Goal: Transaction & Acquisition: Purchase product/service

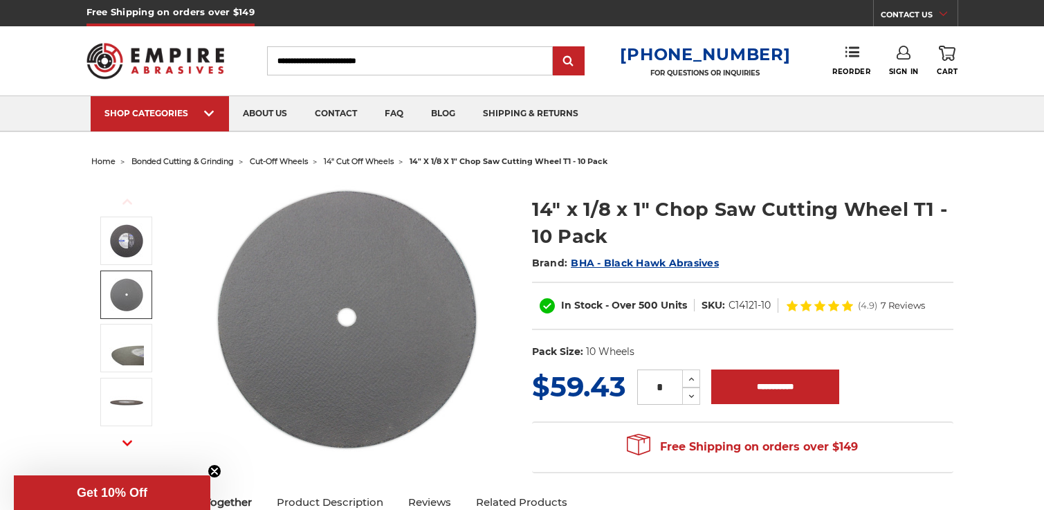
click at [132, 298] on img at bounding box center [126, 294] width 35 height 35
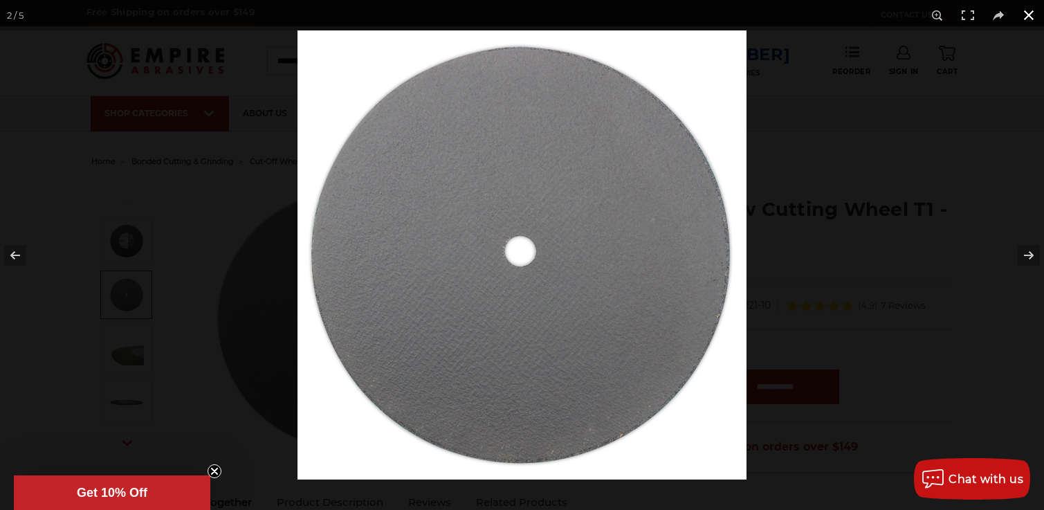
click at [1030, 19] on button at bounding box center [1029, 15] width 30 height 30
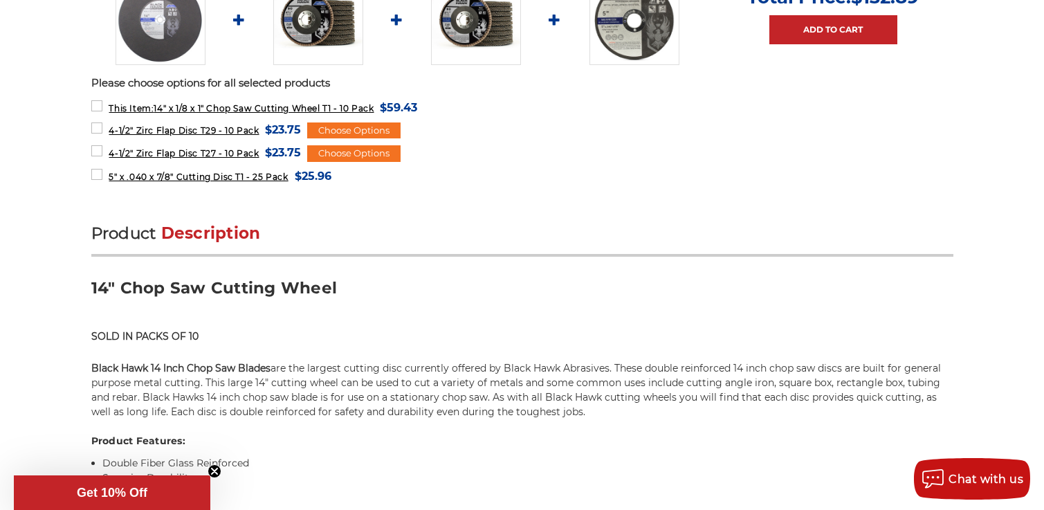
scroll to position [773, 0]
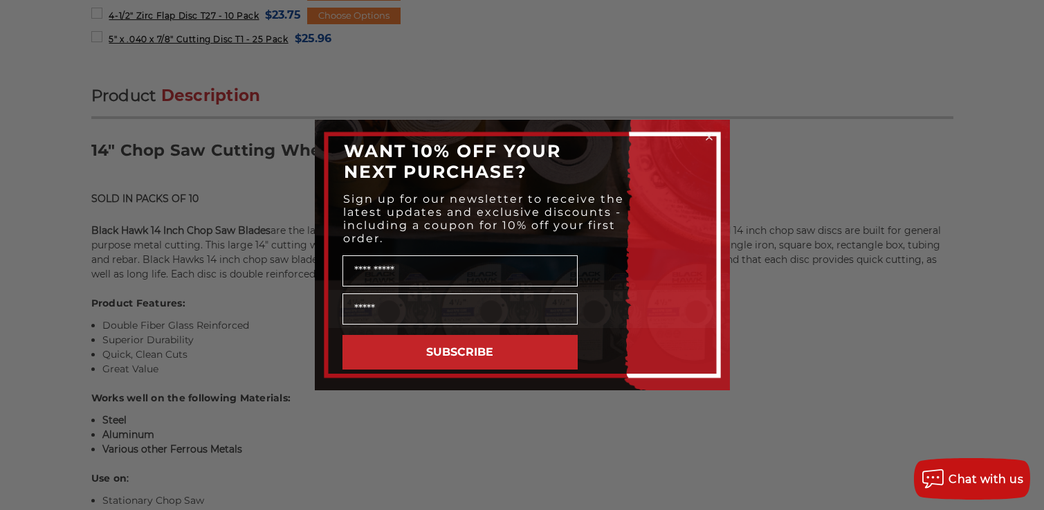
click at [703, 133] on circle "Close dialog" at bounding box center [708, 137] width 13 height 13
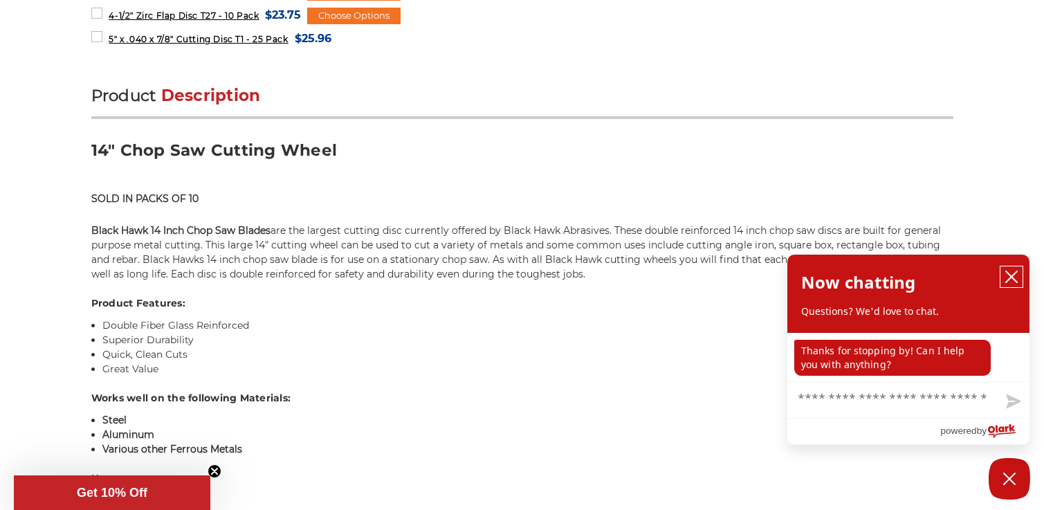
click at [1009, 275] on icon "close chatbox" at bounding box center [1011, 276] width 11 height 11
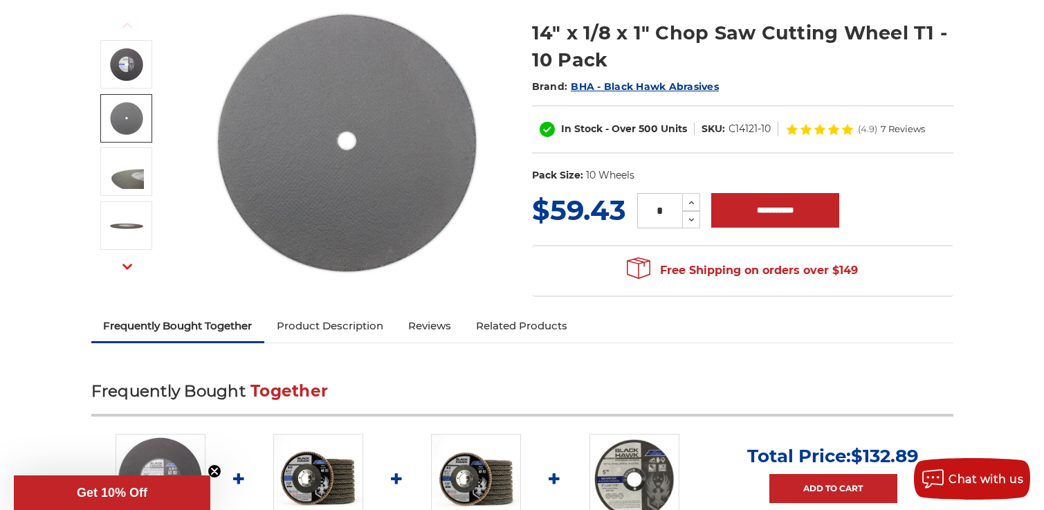
scroll to position [3, 0]
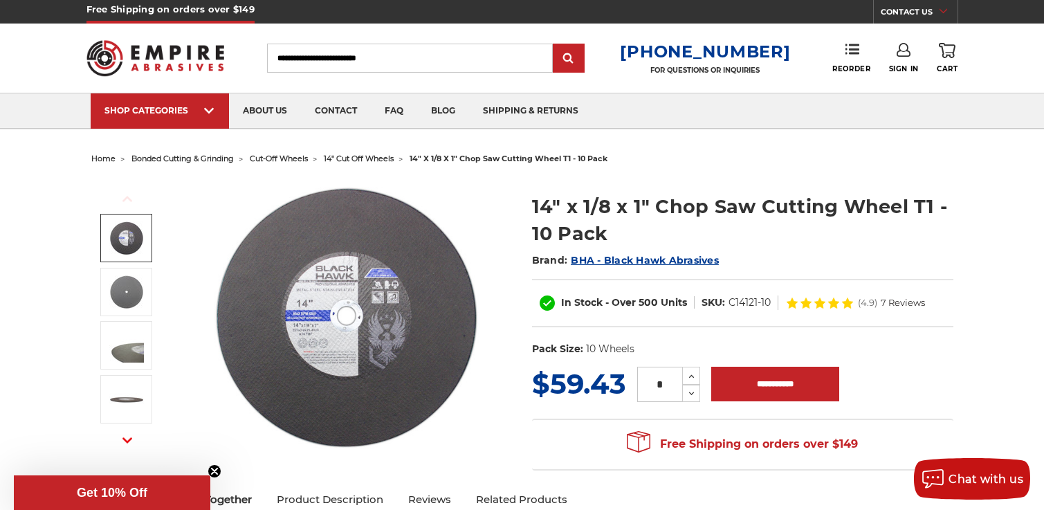
click at [122, 243] on img at bounding box center [126, 238] width 35 height 35
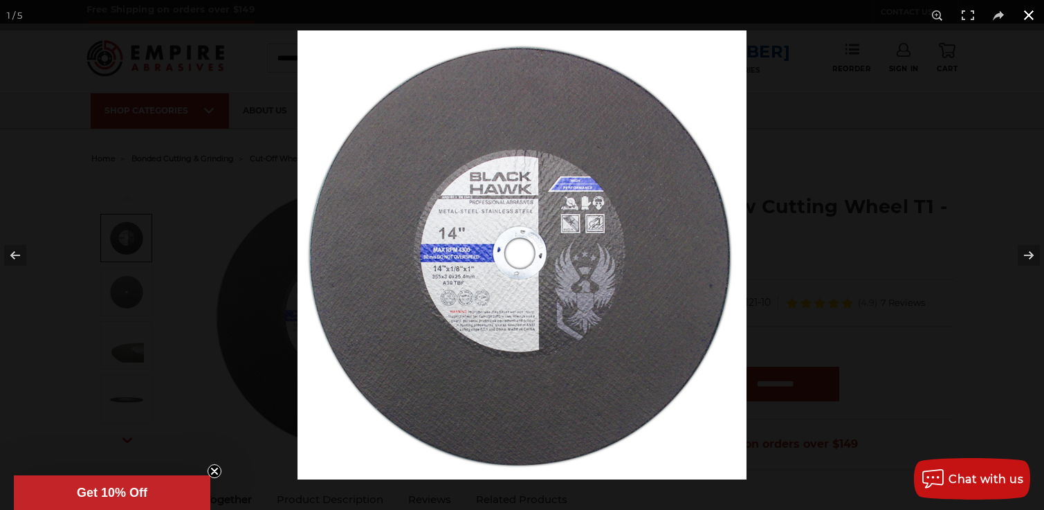
click at [1033, 13] on button at bounding box center [1029, 15] width 30 height 30
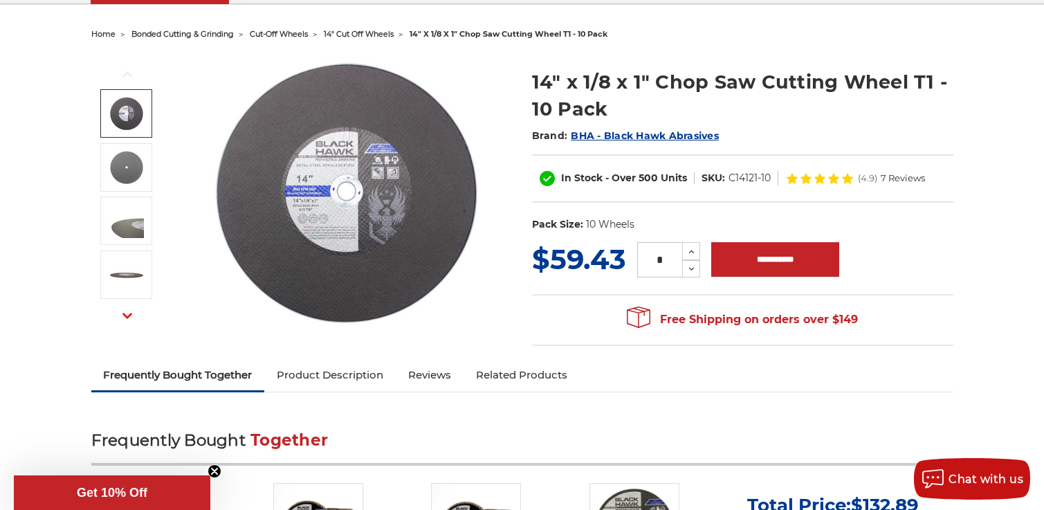
scroll to position [104, 0]
